Goal: Communication & Community: Connect with others

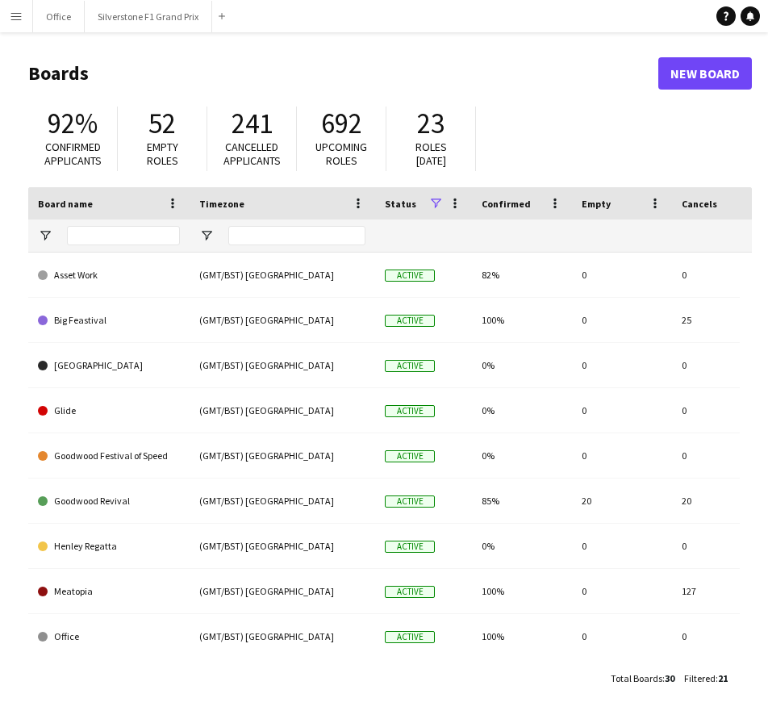
click at [24, 25] on button "Menu" at bounding box center [16, 16] width 32 height 32
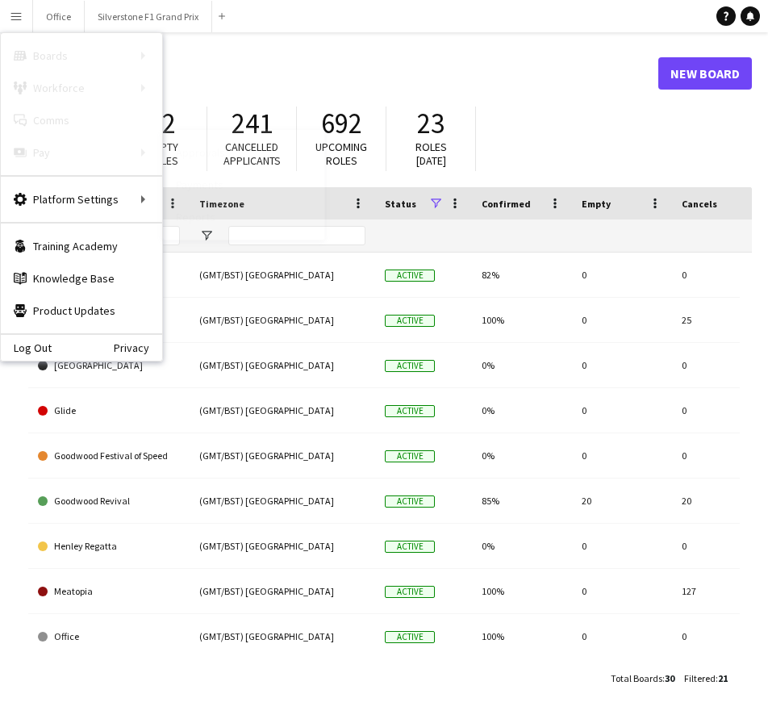
click at [208, 161] on link "Approvals" at bounding box center [243, 152] width 161 height 32
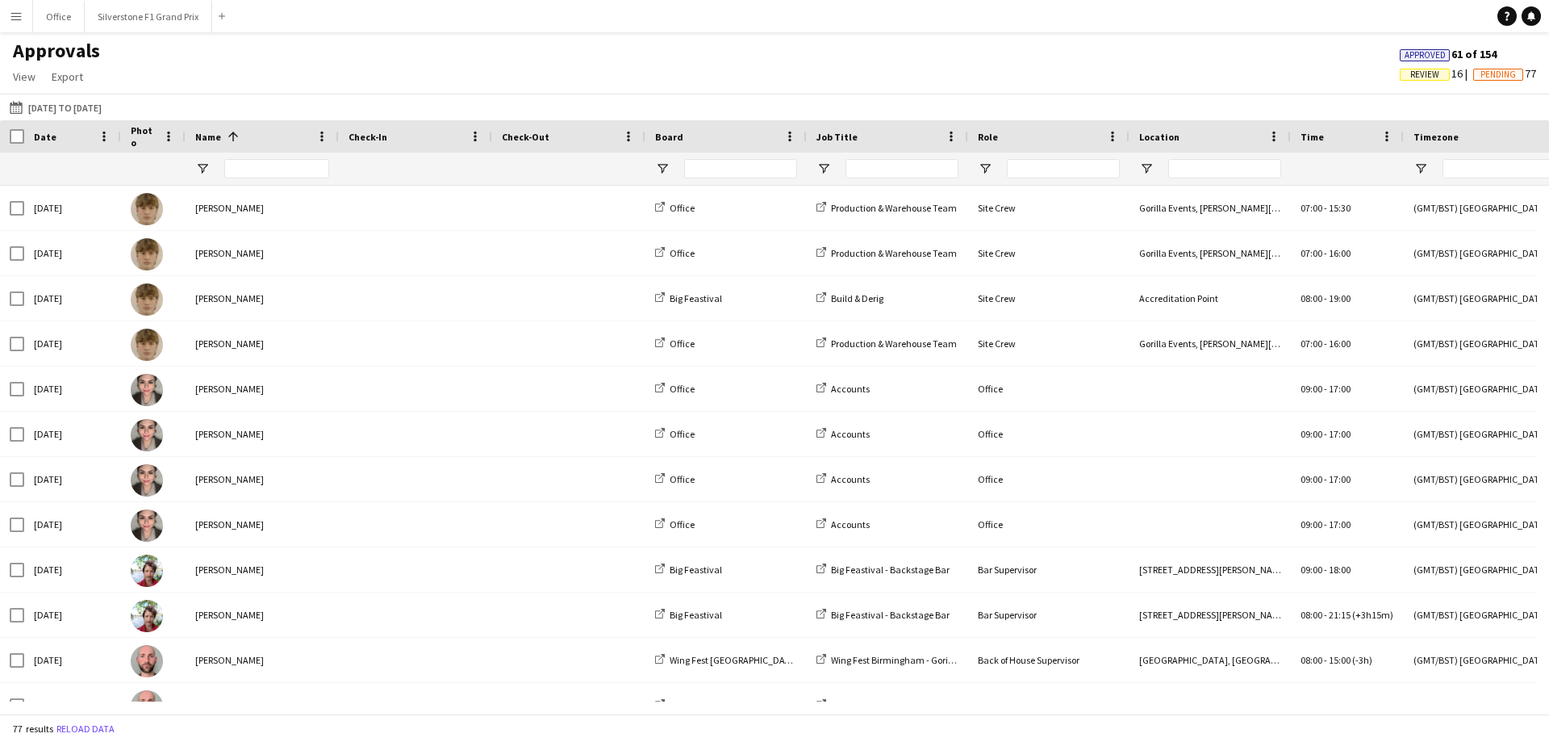
click at [6, 16] on button "Menu" at bounding box center [16, 16] width 32 height 32
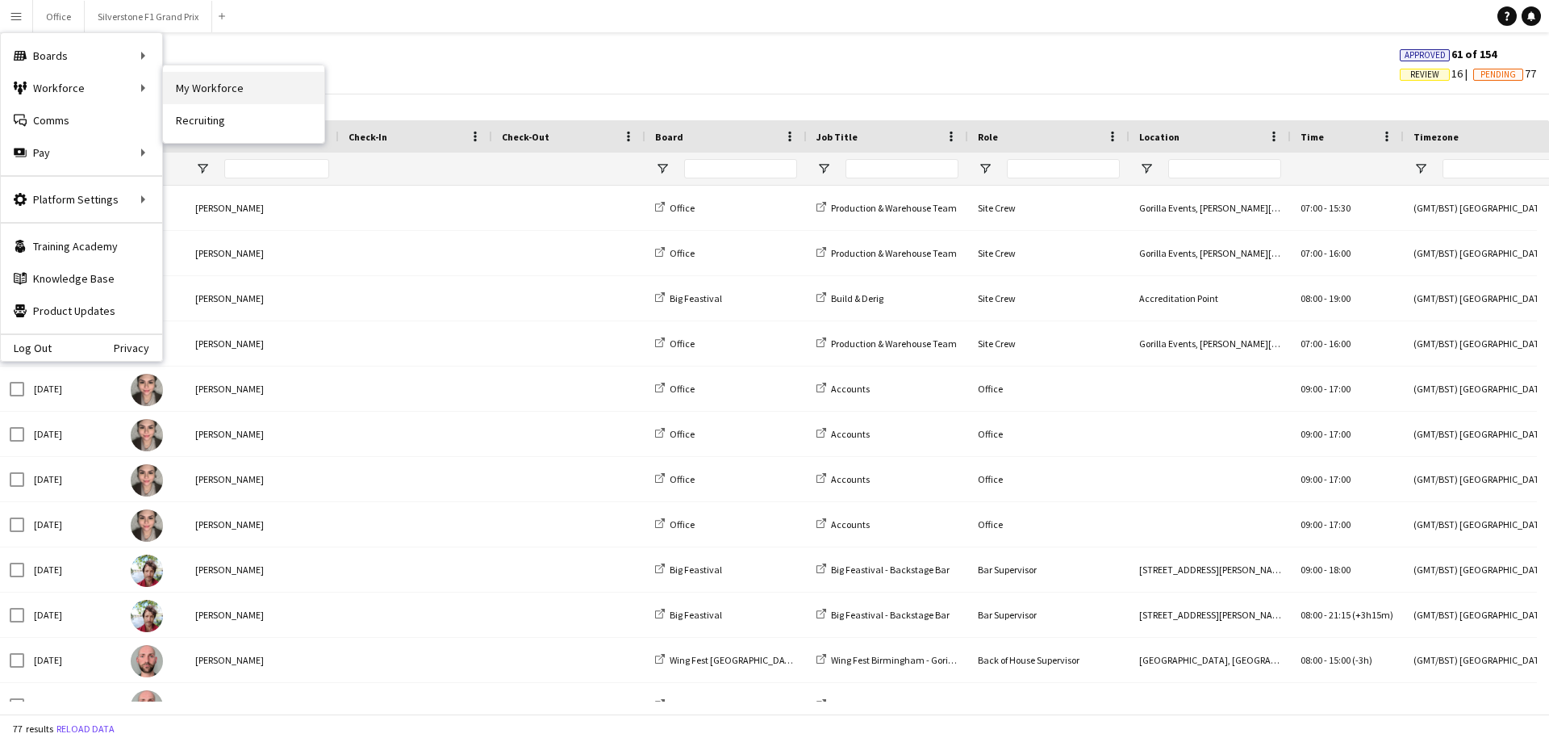
click at [192, 92] on link "My Workforce" at bounding box center [243, 88] width 161 height 32
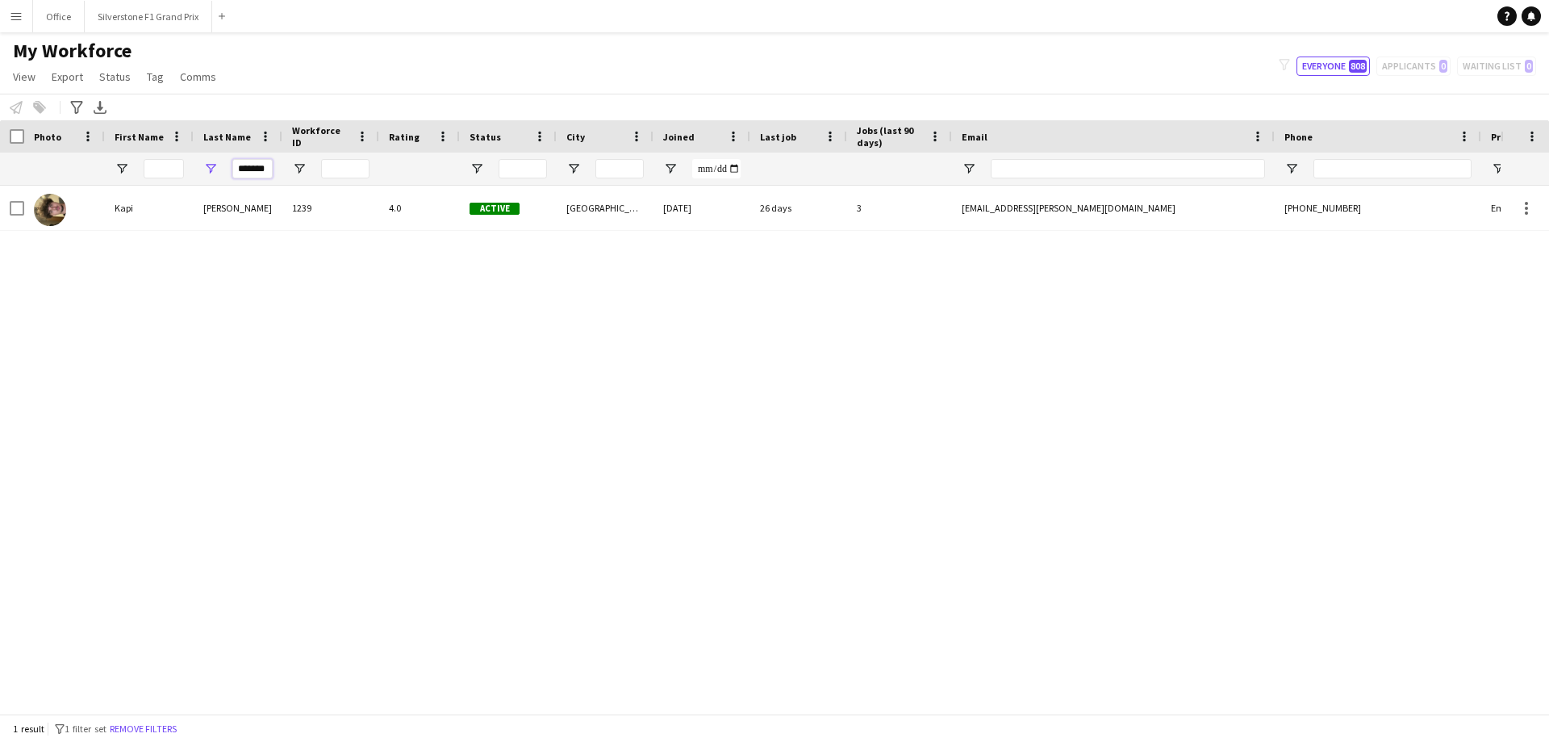
drag, startPoint x: 237, startPoint y: 161, endPoint x: 291, endPoint y: 181, distance: 57.7
click at [291, 181] on div "*******" at bounding box center [874, 169] width 1749 height 32
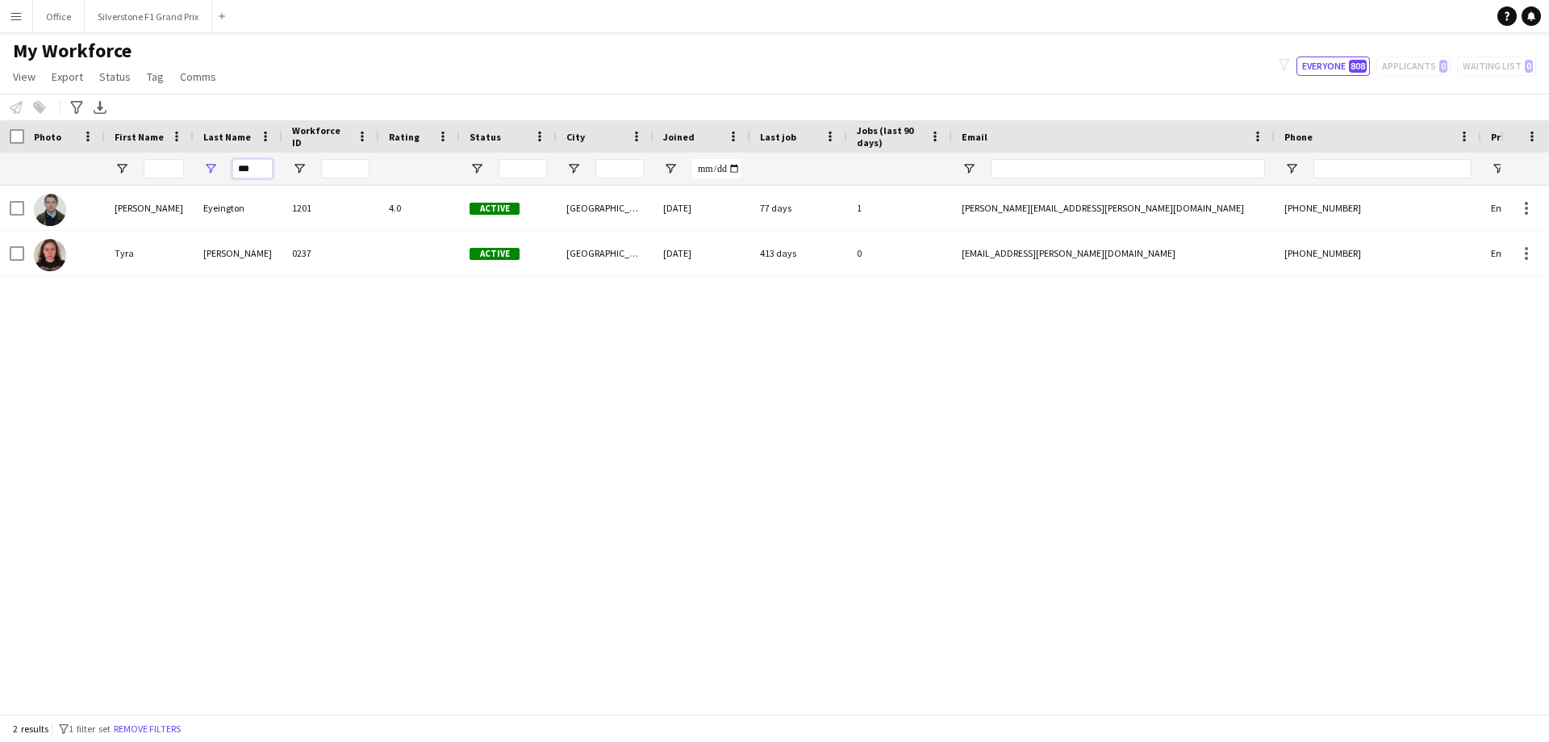
type input "***"
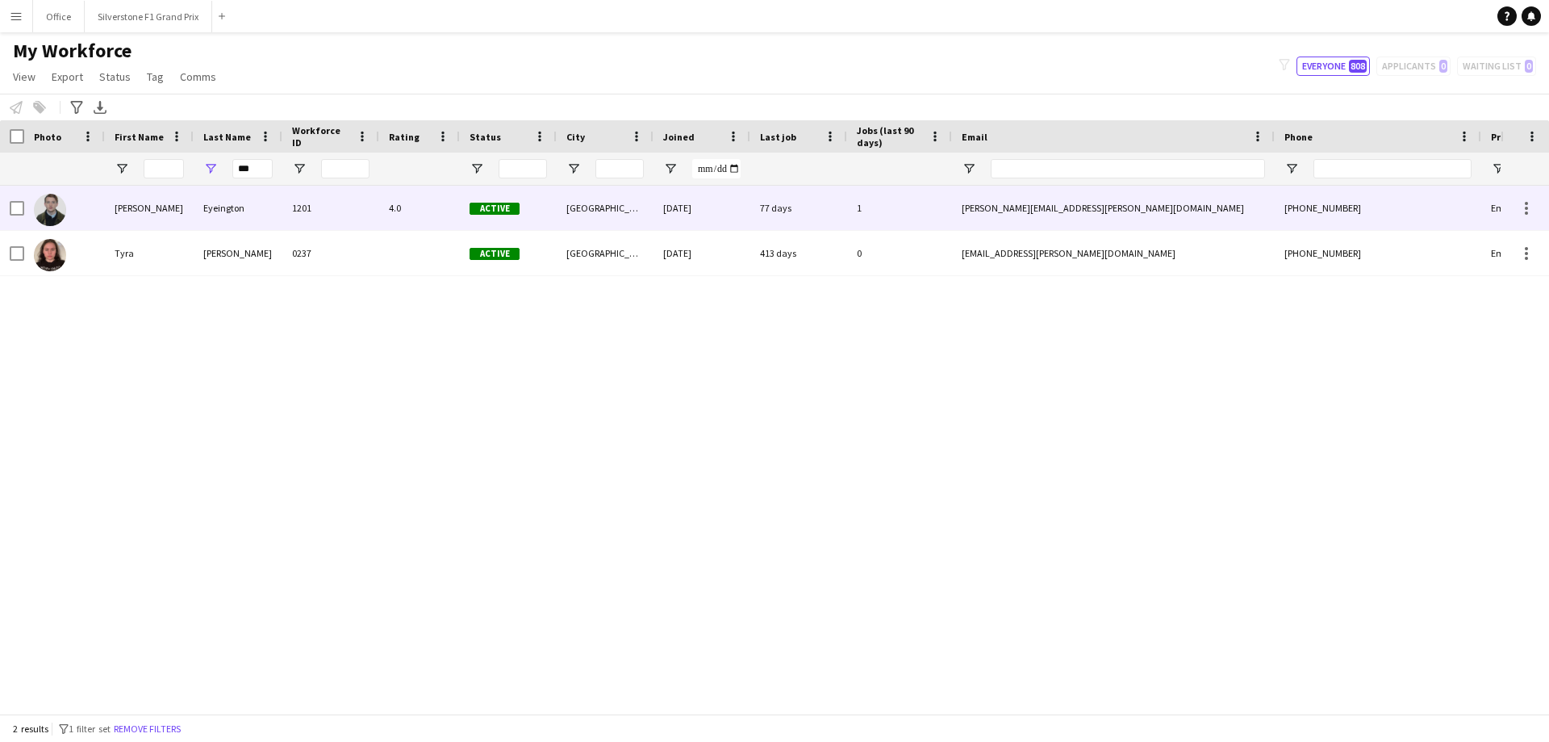
click at [289, 197] on div "1201" at bounding box center [330, 208] width 97 height 44
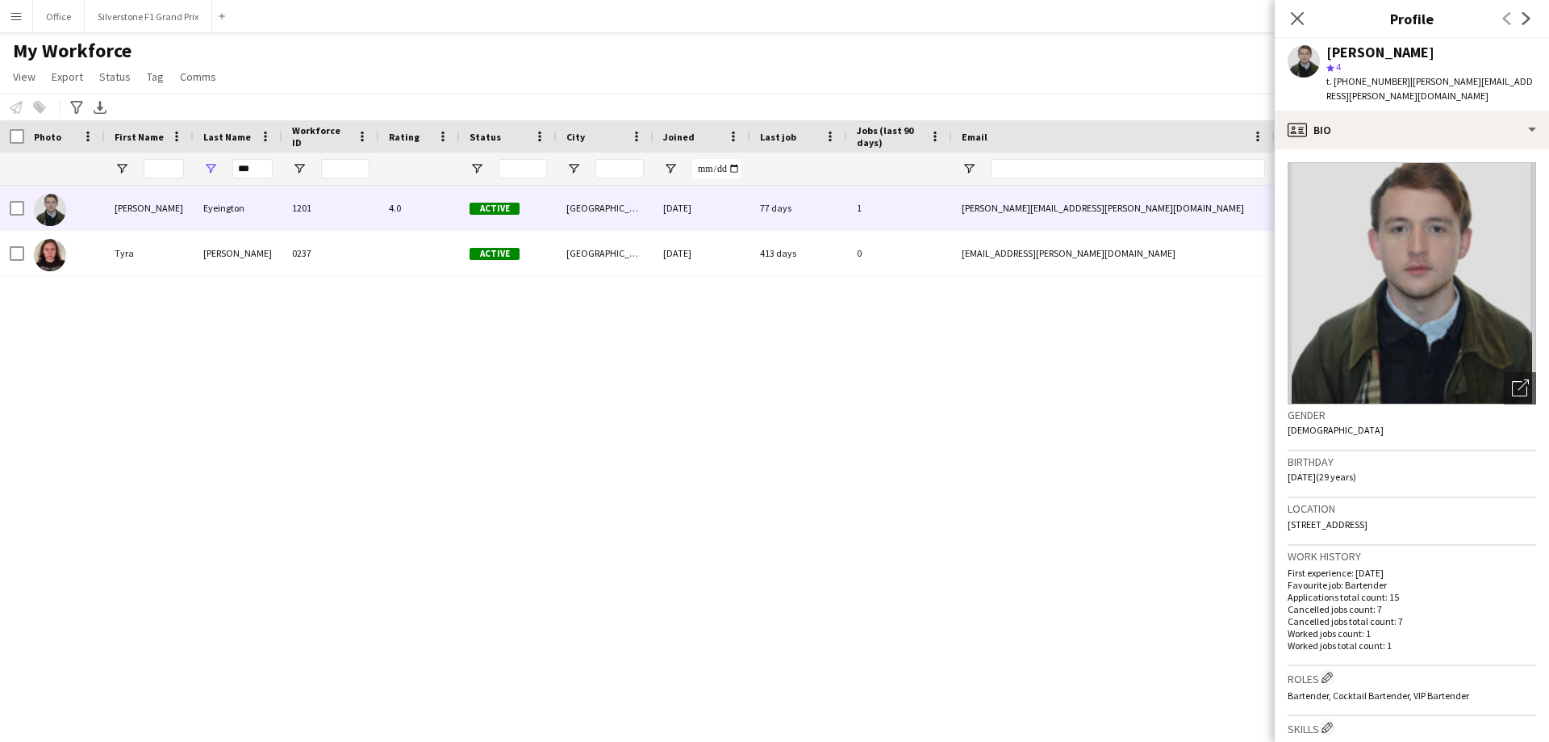
click at [767, 149] on app-crew-profile-bio "Open photos pop-in Gender [DEMOGRAPHIC_DATA] Birthday [DEMOGRAPHIC_DATA] (29 ye…" at bounding box center [1412, 445] width 274 height 592
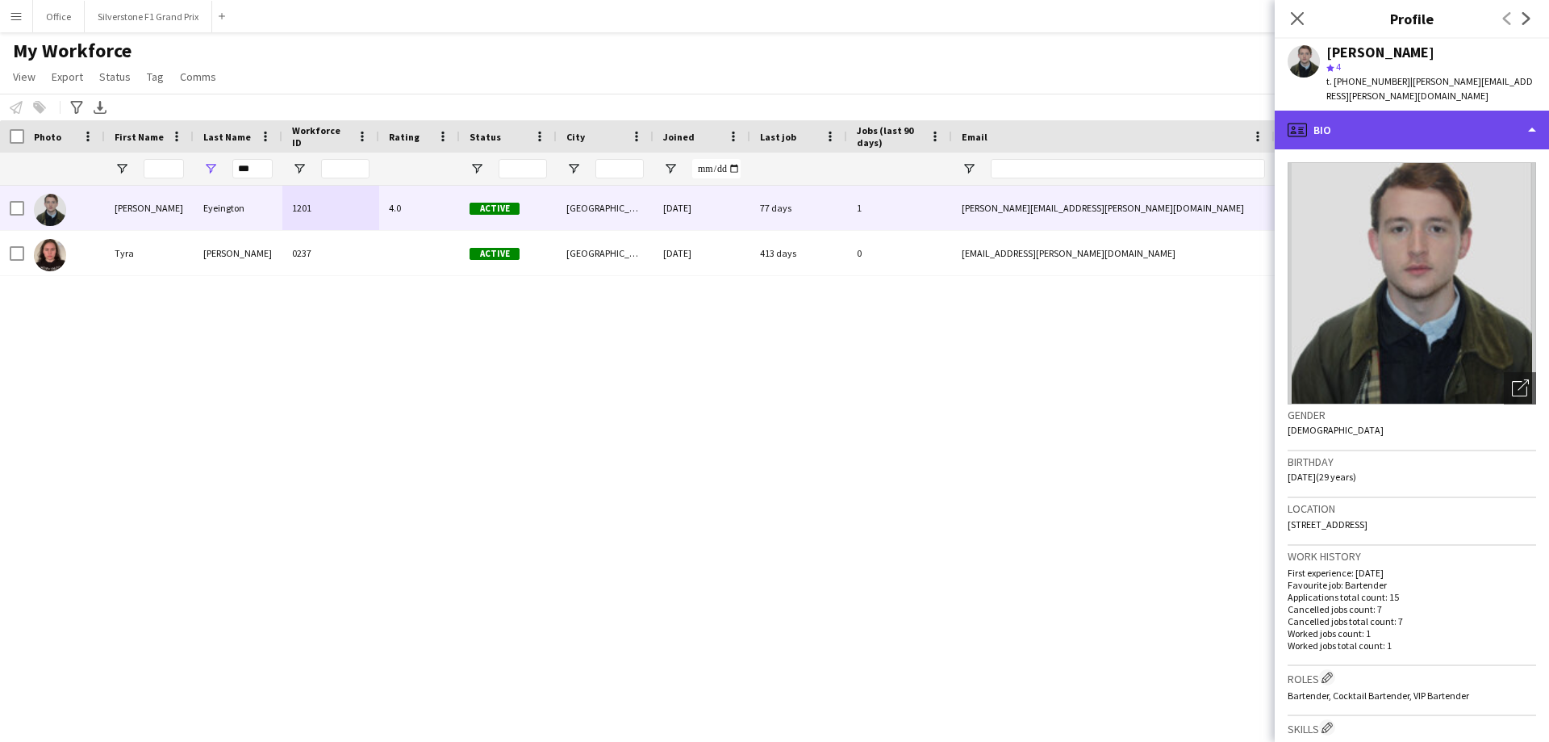
click at [767, 120] on div "profile Bio" at bounding box center [1412, 130] width 274 height 39
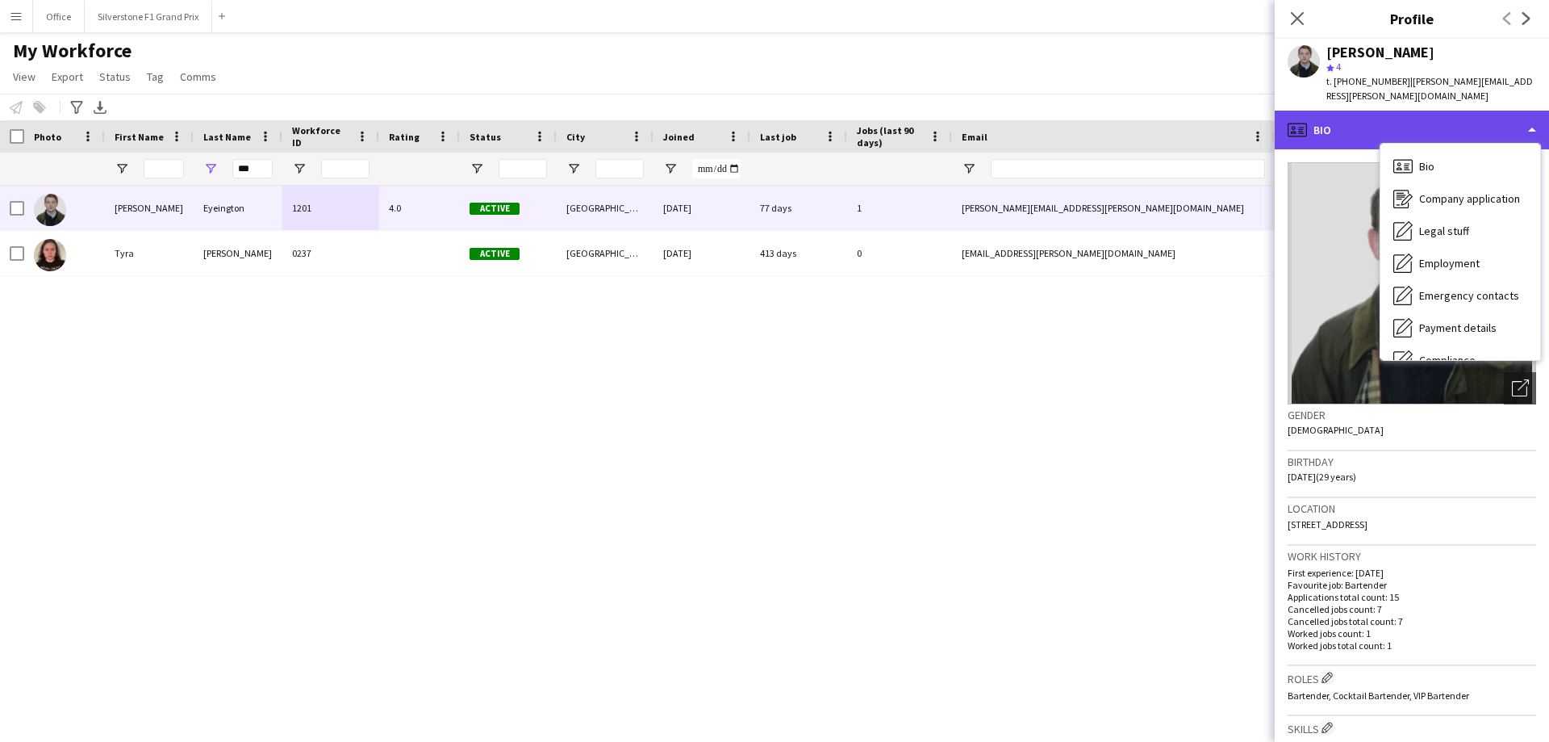
click at [767, 119] on div "profile Bio" at bounding box center [1412, 130] width 274 height 39
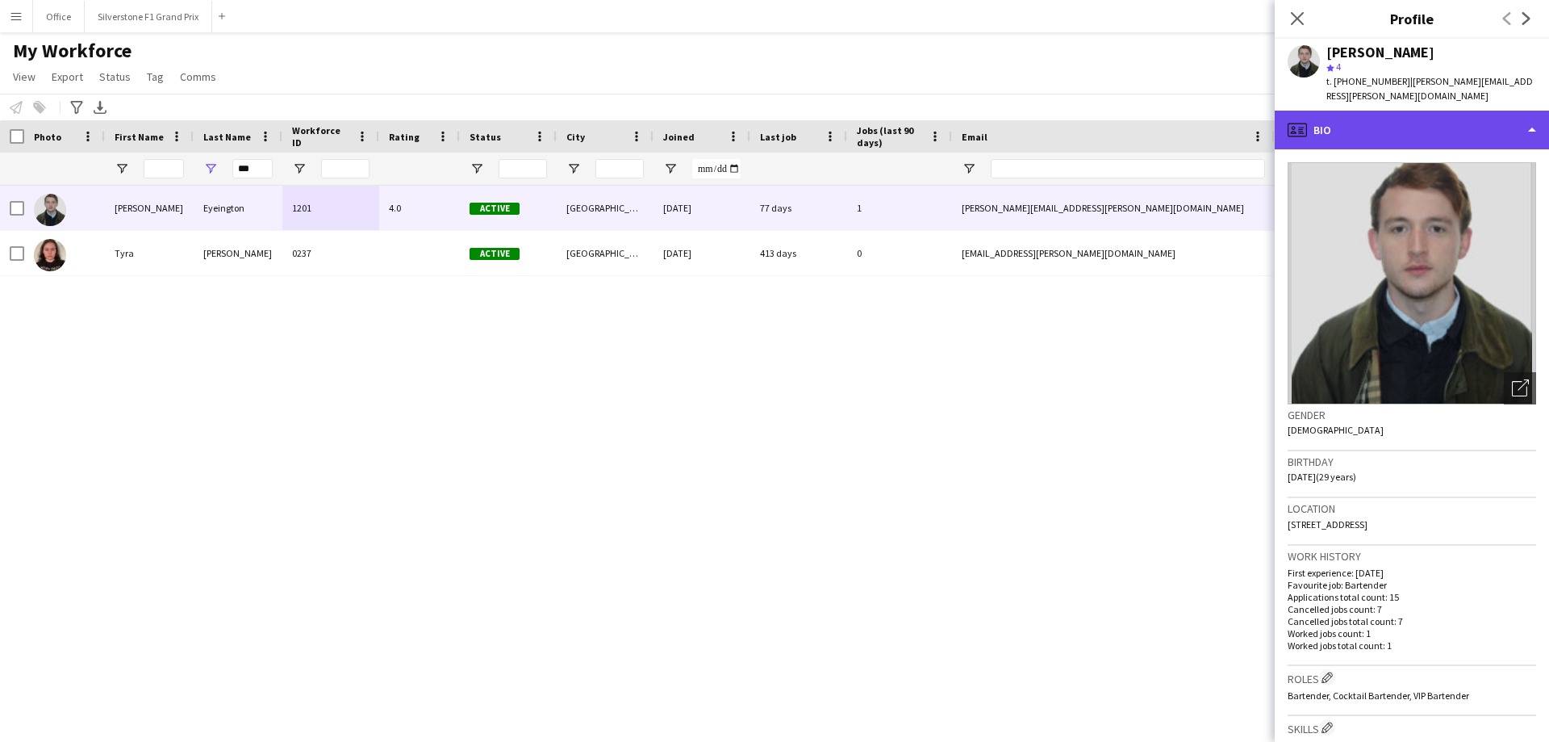
click at [767, 119] on div "profile Bio" at bounding box center [1412, 130] width 274 height 39
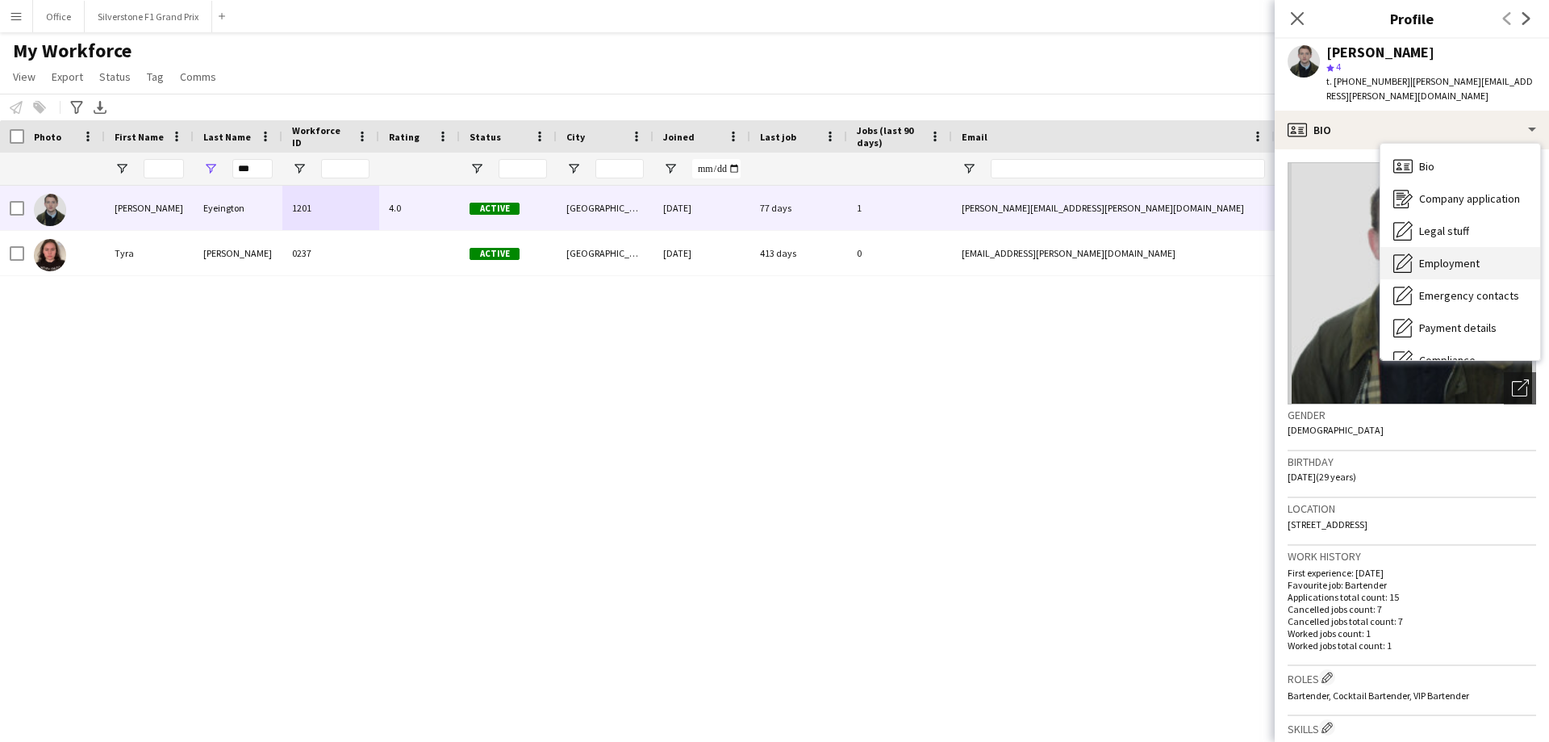
click at [767, 252] on div "Employment Employment" at bounding box center [1461, 263] width 160 height 32
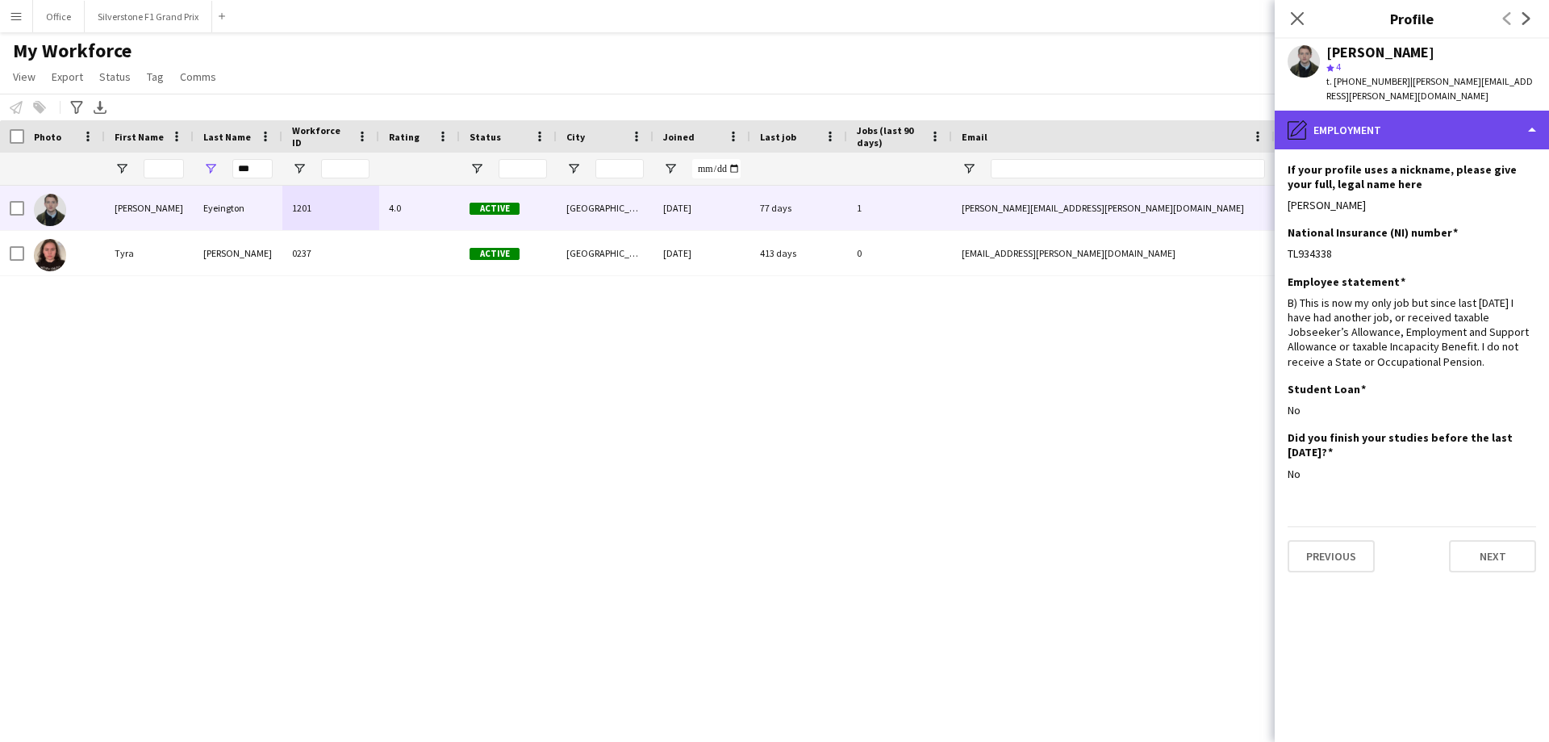
click at [767, 111] on div "pencil4 Employment" at bounding box center [1412, 130] width 274 height 39
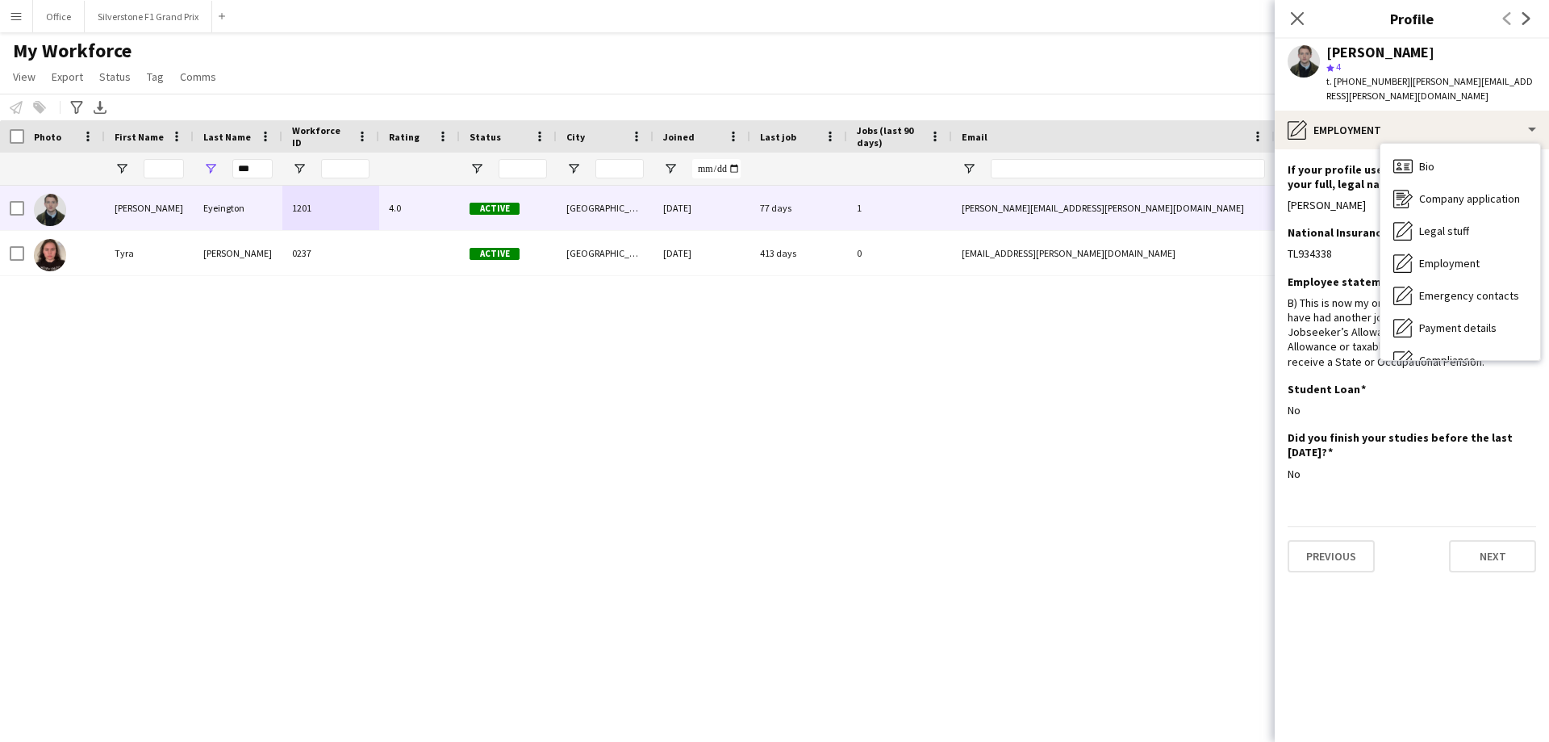
click at [767, 94] on div "Notify workforce Add to tag Select at least one crew to tag him or her. Advance…" at bounding box center [774, 107] width 1549 height 27
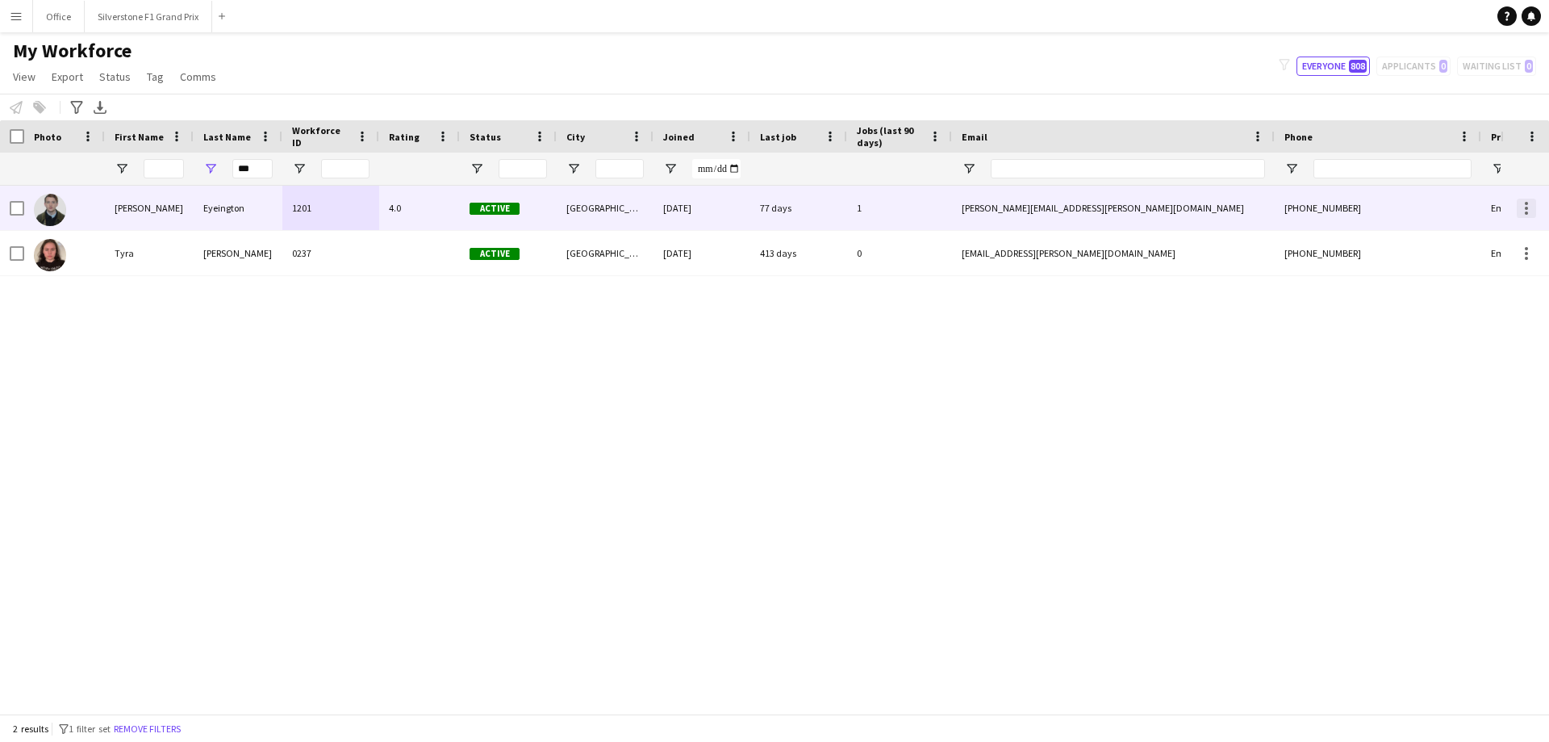
click at [767, 204] on div at bounding box center [1526, 208] width 19 height 19
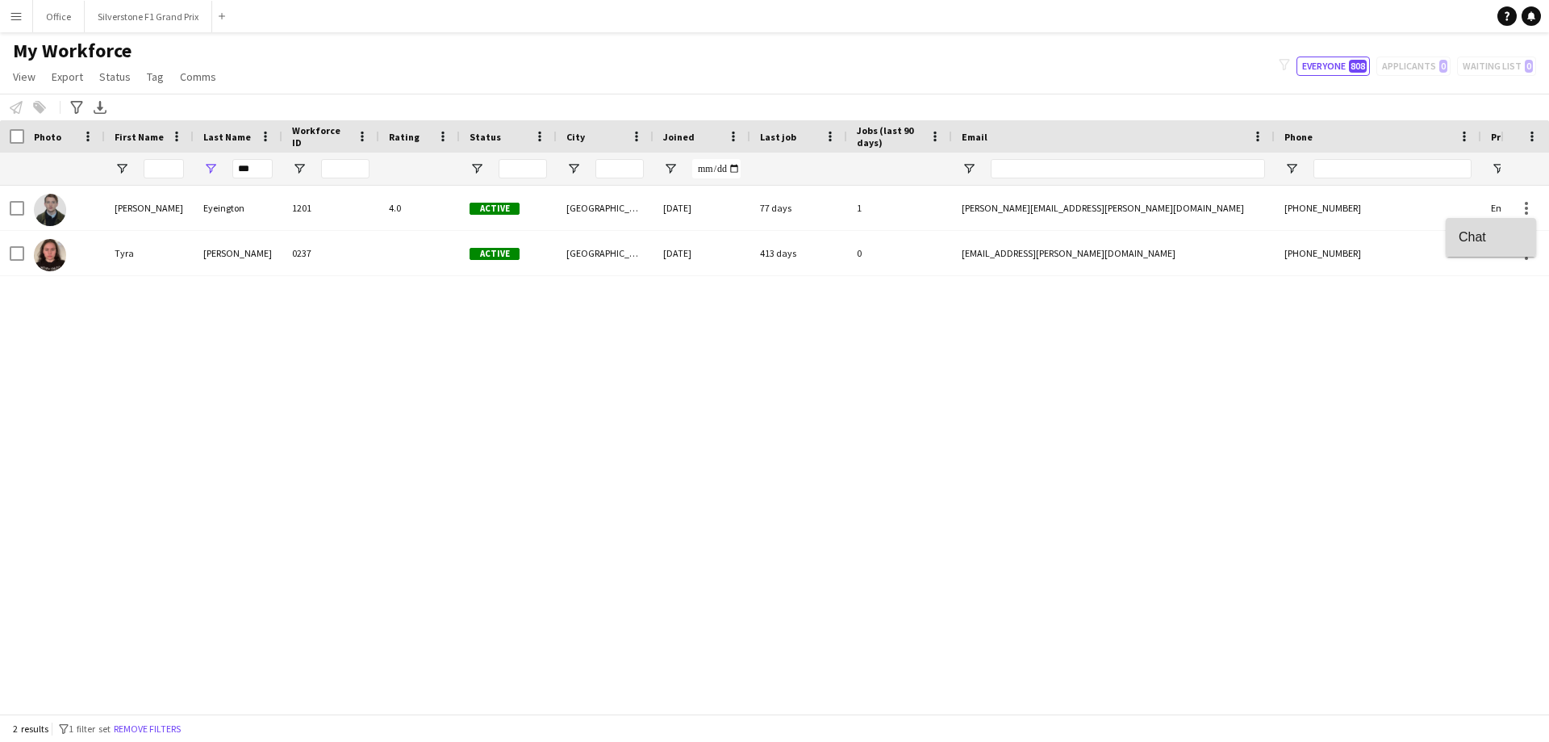
click at [767, 237] on span "Chat" at bounding box center [1491, 236] width 65 height 15
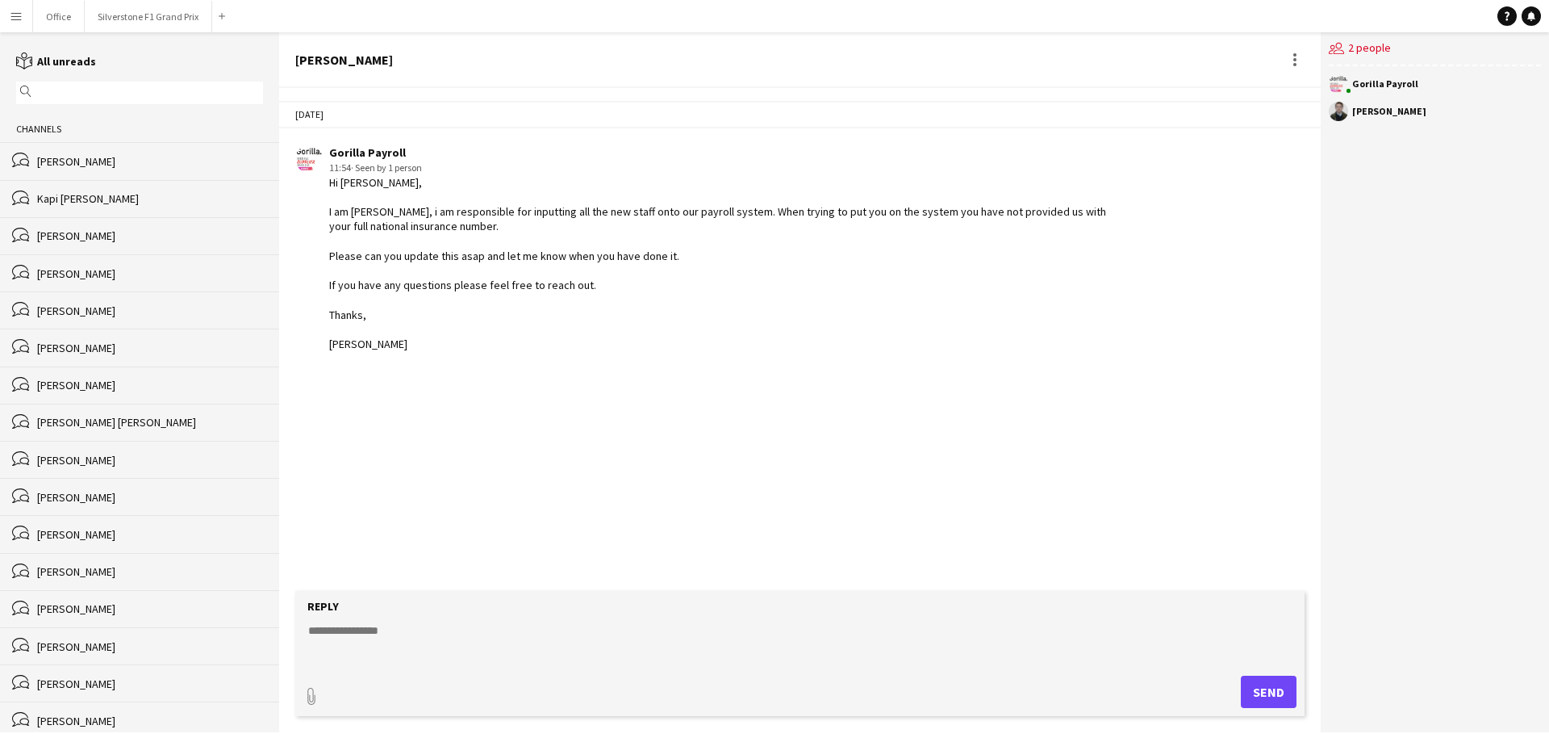
click at [517, 646] on textarea at bounding box center [803, 643] width 993 height 42
type textarea "**********"
click at [767, 692] on button "Send" at bounding box center [1269, 691] width 56 height 32
